Goal: Task Accomplishment & Management: Use online tool/utility

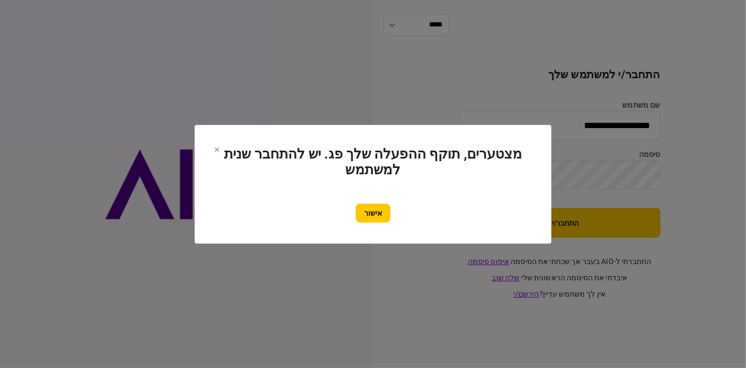
click at [367, 202] on section "מצטערים, תוקף ההפעלה שלך פג. יש להתחבר שנית למשתמש אישור" at bounding box center [373, 184] width 315 height 77
click at [370, 209] on button "אישור" at bounding box center [373, 213] width 35 height 19
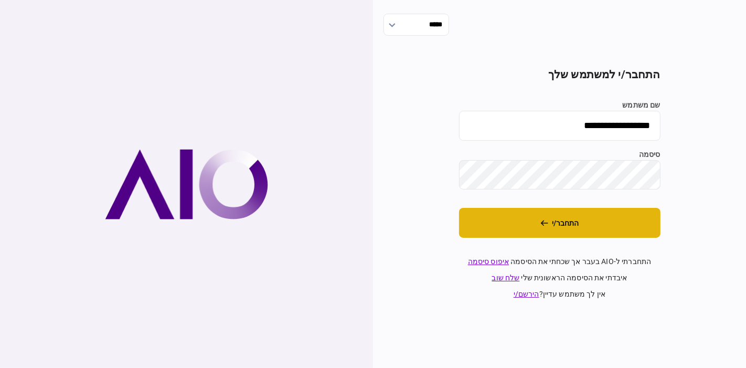
click at [520, 227] on button "התחבר/י" at bounding box center [560, 223] width 202 height 30
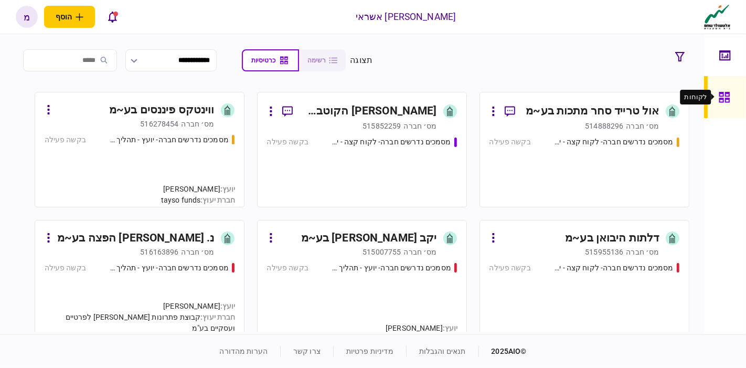
click at [731, 96] on div at bounding box center [727, 97] width 17 height 42
